Goal: Use online tool/utility: Utilize a website feature to perform a specific function

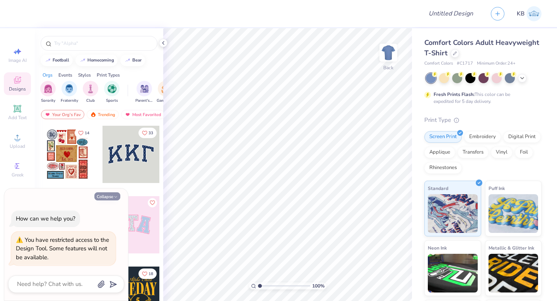
click at [110, 198] on button "Collapse" at bounding box center [107, 196] width 26 height 8
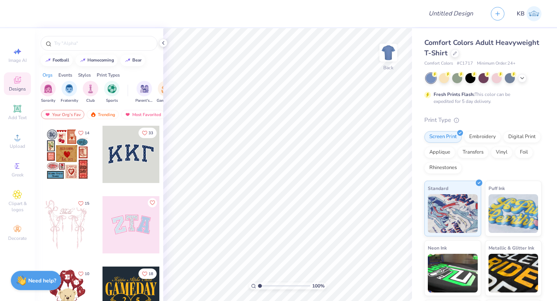
type textarea "x"
click at [17, 116] on span "Add Text" at bounding box center [17, 117] width 19 height 6
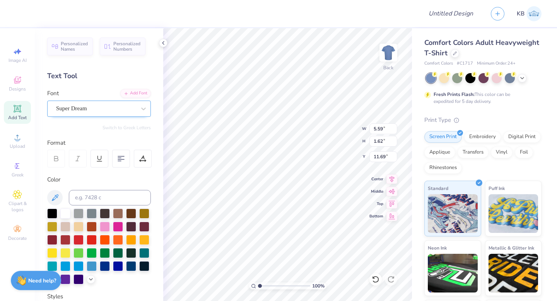
click at [102, 112] on div "Super Dream" at bounding box center [95, 108] width 81 height 12
click at [140, 109] on icon at bounding box center [144, 109] width 8 height 8
click at [19, 192] on icon at bounding box center [17, 194] width 9 height 9
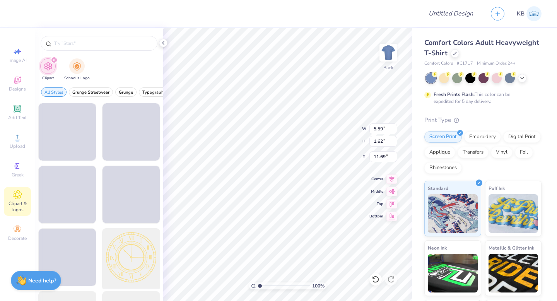
click at [126, 237] on div at bounding box center [131, 257] width 64 height 64
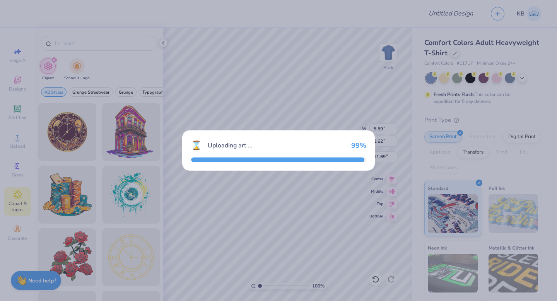
type input "14.17"
type input "3.00"
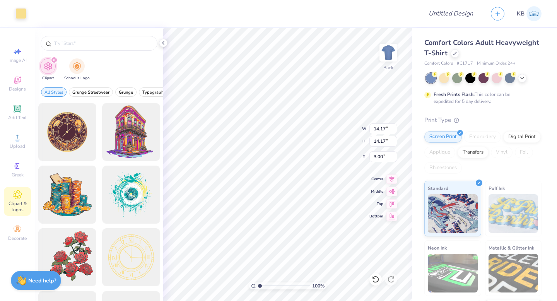
type input "5.89"
type input "4.08"
type input "5.59"
type input "1.62"
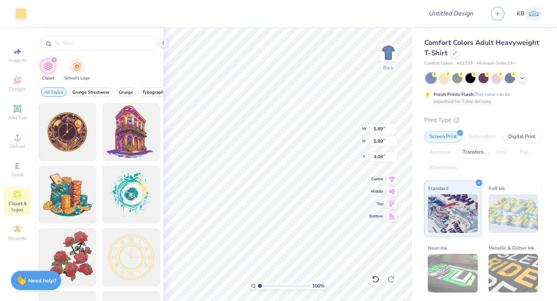
type input "11.69"
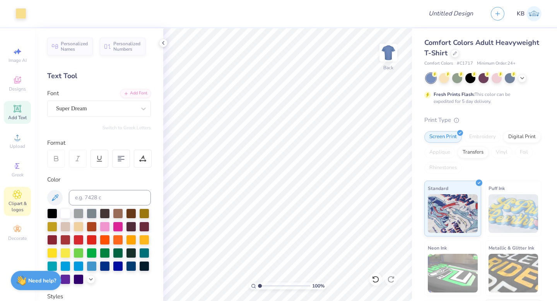
click at [13, 194] on icon at bounding box center [17, 194] width 9 height 9
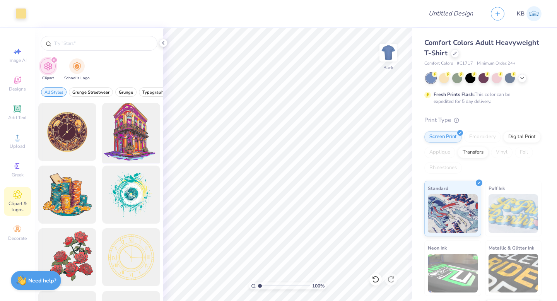
click at [117, 137] on div at bounding box center [131, 132] width 64 height 64
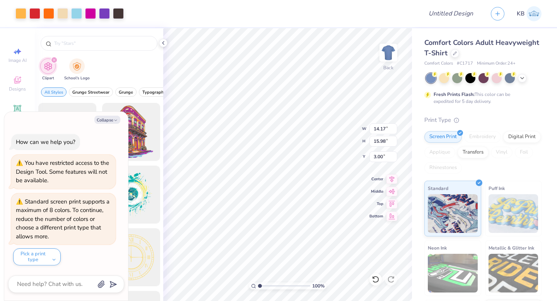
type textarea "x"
type input "6.59"
type input "7.43"
type textarea "x"
type input "5.23"
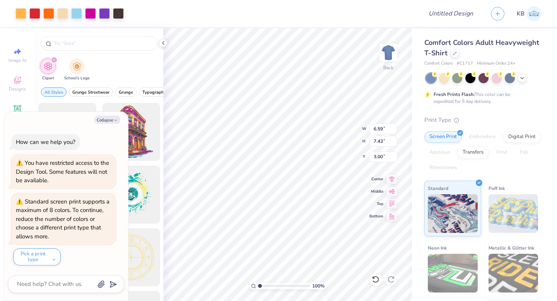
type input "5.90"
type textarea "x"
type input "4.07"
type textarea "x"
type input "4.03"
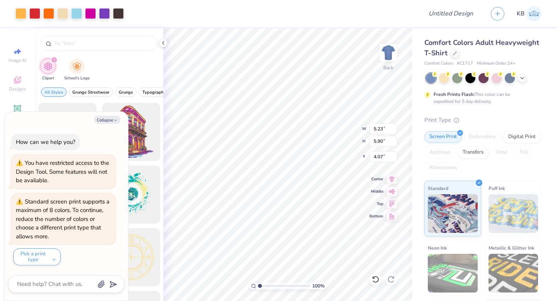
type input "4.54"
type textarea "x"
type input "4.76"
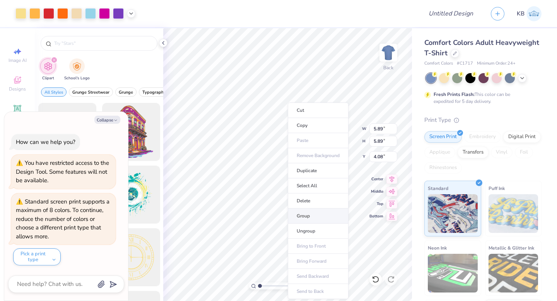
click at [306, 212] on li "Group" at bounding box center [318, 215] width 61 height 15
type textarea "x"
type input "2.69"
click at [304, 204] on li "Delete" at bounding box center [317, 200] width 61 height 15
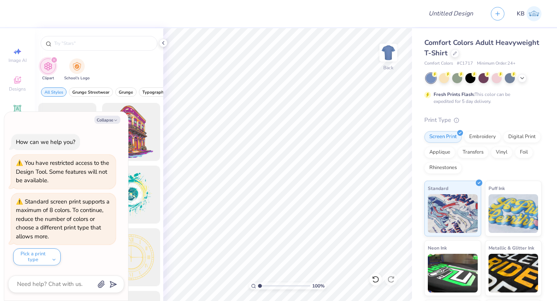
type textarea "x"
